Goal: Entertainment & Leisure: Consume media (video, audio)

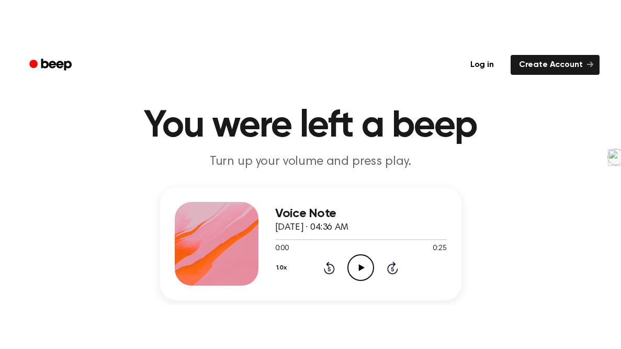
scroll to position [56, 0]
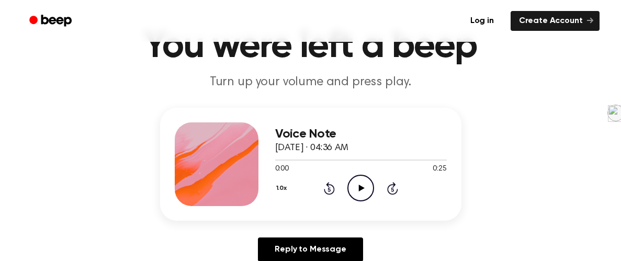
click at [361, 188] on icon at bounding box center [362, 188] width 6 height 7
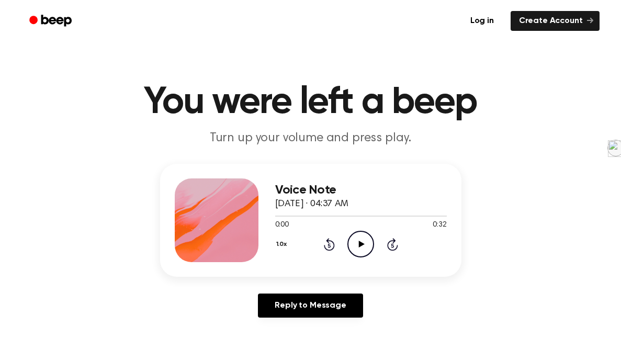
click at [363, 242] on icon "Play Audio" at bounding box center [360, 244] width 27 height 27
click at [345, 238] on div "1.0x Rewind 5 seconds Play Audio Skip 5 seconds" at bounding box center [360, 244] width 171 height 27
click at [356, 242] on icon "Play Audio" at bounding box center [360, 244] width 27 height 27
click at [353, 241] on icon "Play Audio" at bounding box center [360, 244] width 27 height 27
click at [360, 243] on icon at bounding box center [362, 243] width 6 height 7
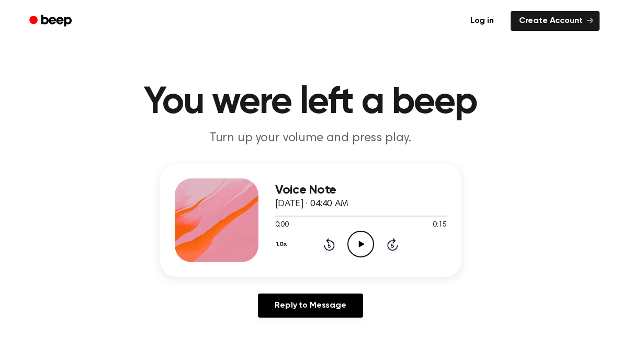
click at [353, 255] on icon "Play Audio" at bounding box center [360, 244] width 27 height 27
click at [363, 236] on icon "Play Audio" at bounding box center [360, 244] width 27 height 27
click at [374, 238] on div "1.0x Rewind 5 seconds Play Audio Skip 5 seconds" at bounding box center [360, 244] width 171 height 27
click at [351, 240] on icon "Play Audio" at bounding box center [360, 244] width 27 height 27
click at [351, 243] on icon "Play Audio" at bounding box center [360, 244] width 27 height 27
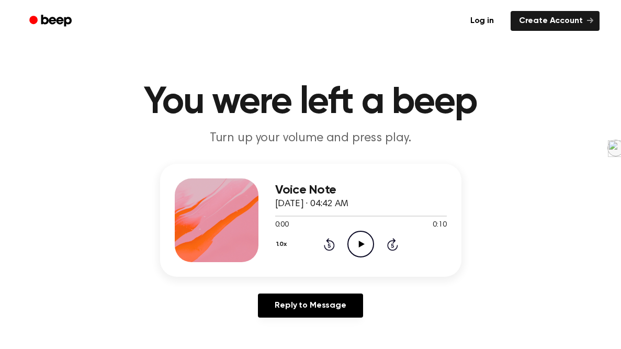
click at [366, 242] on icon "Play Audio" at bounding box center [360, 244] width 27 height 27
click at [348, 238] on icon "Play Audio" at bounding box center [360, 244] width 27 height 27
click at [358, 226] on div "0:09 0:10" at bounding box center [360, 225] width 171 height 11
click at [360, 235] on icon "Play Audio" at bounding box center [360, 244] width 27 height 27
